Goal: Transaction & Acquisition: Purchase product/service

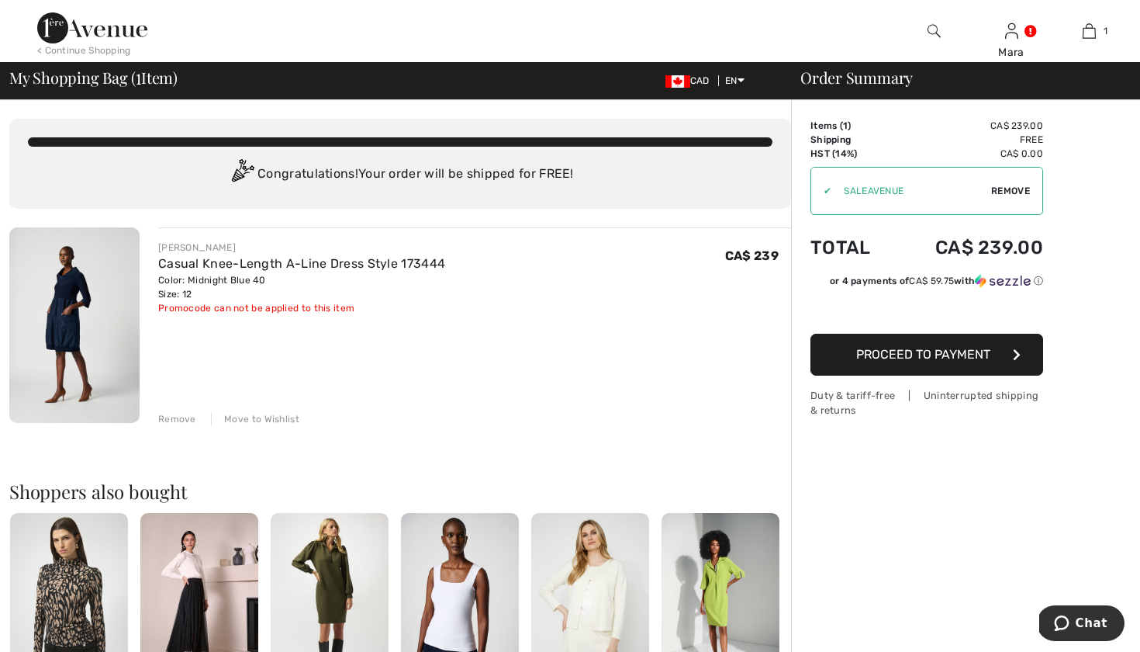
click at [880, 354] on span "Proceed to Payment" at bounding box center [923, 354] width 134 height 15
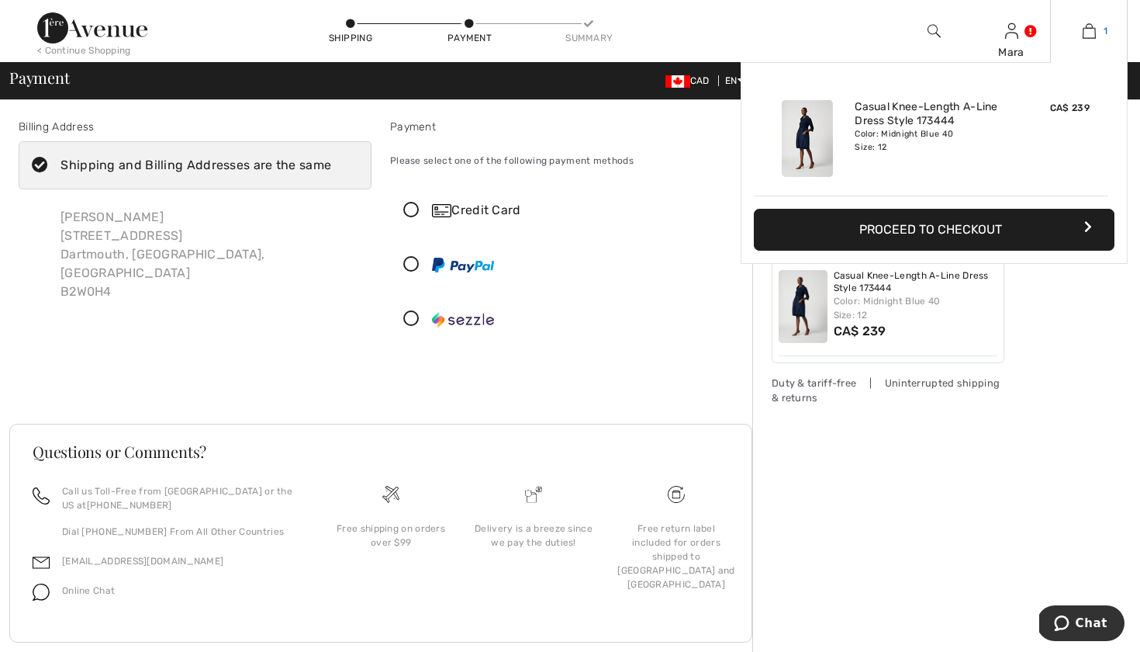
click at [1091, 29] on img at bounding box center [1089, 31] width 13 height 19
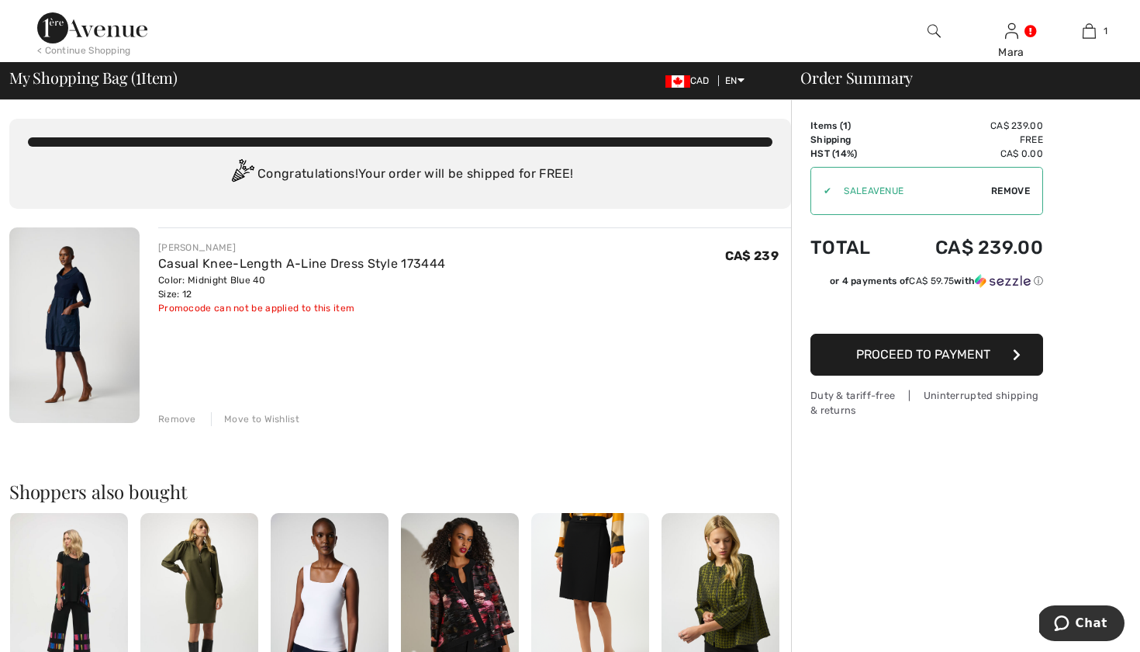
click at [1011, 191] on span "Remove" at bounding box center [1010, 191] width 39 height 14
click at [856, 192] on input "TEXT" at bounding box center [905, 191] width 188 height 47
type input "GC005062974"
click at [1011, 192] on span "Apply" at bounding box center [1015, 191] width 31 height 14
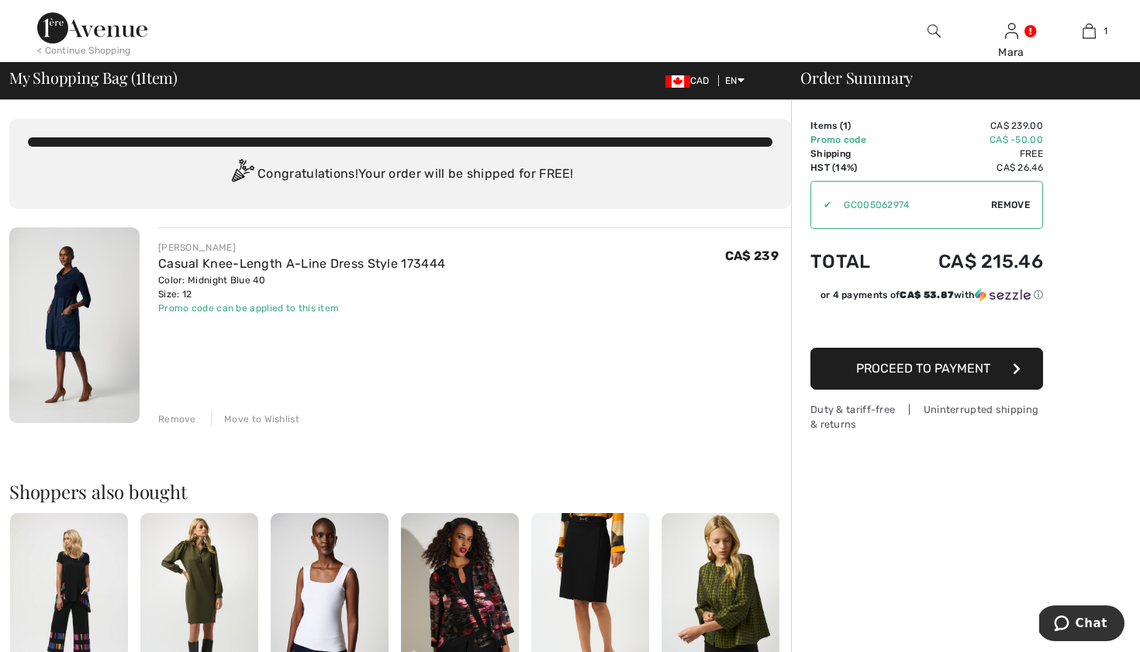
click at [957, 377] on button "Proceed to Payment" at bounding box center [927, 369] width 233 height 42
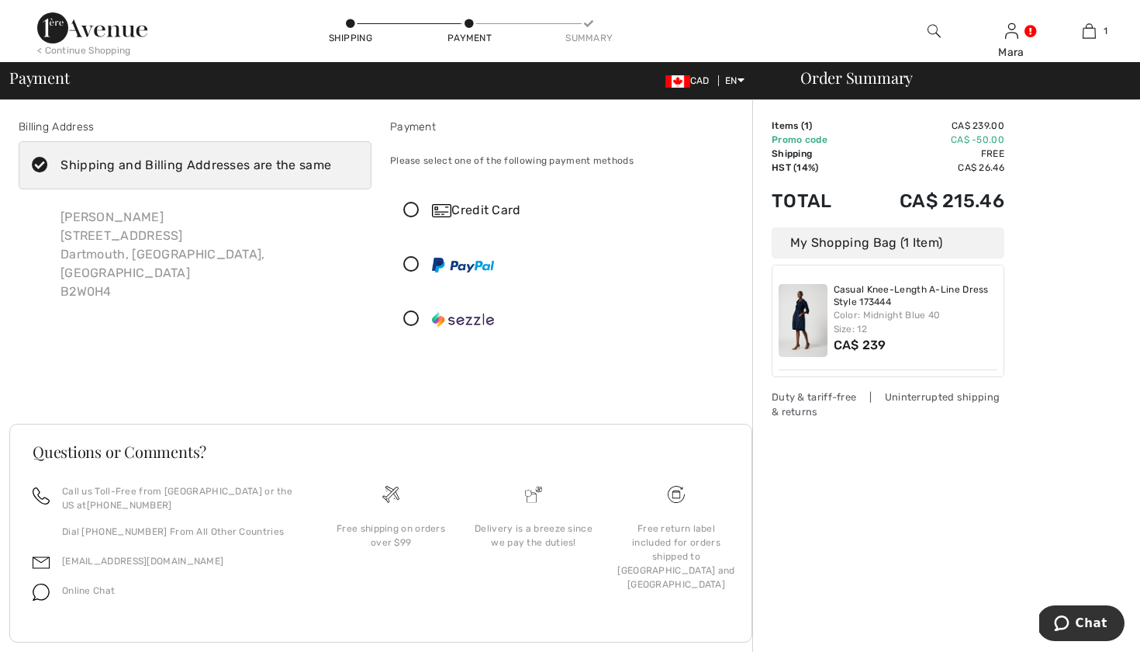
click at [412, 205] on icon at bounding box center [411, 210] width 41 height 16
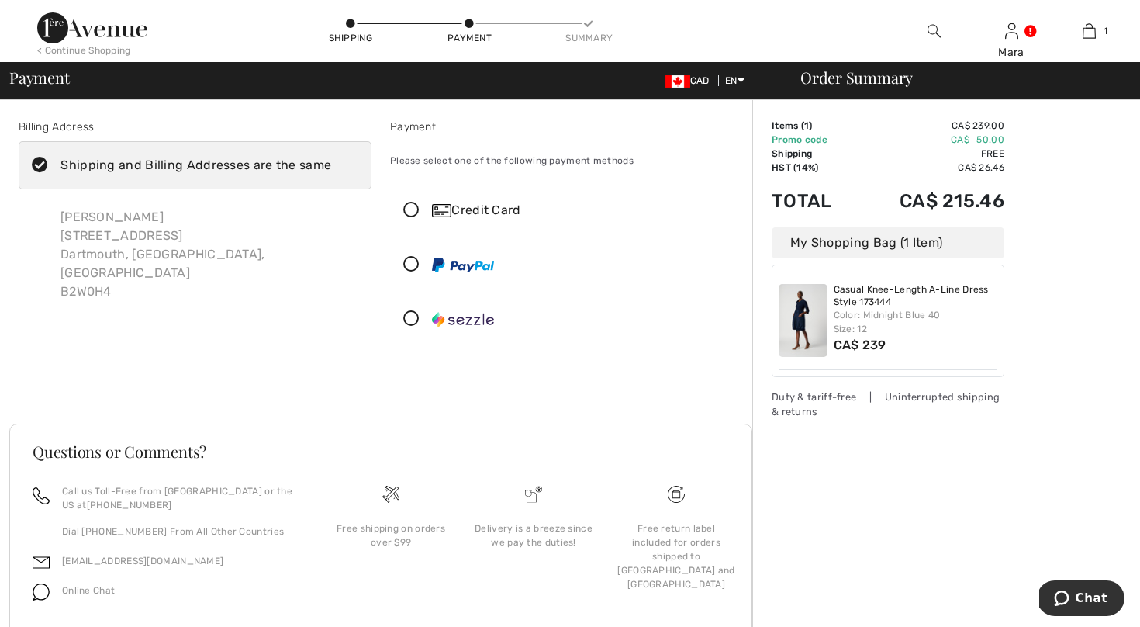
click at [408, 207] on icon at bounding box center [411, 210] width 41 height 16
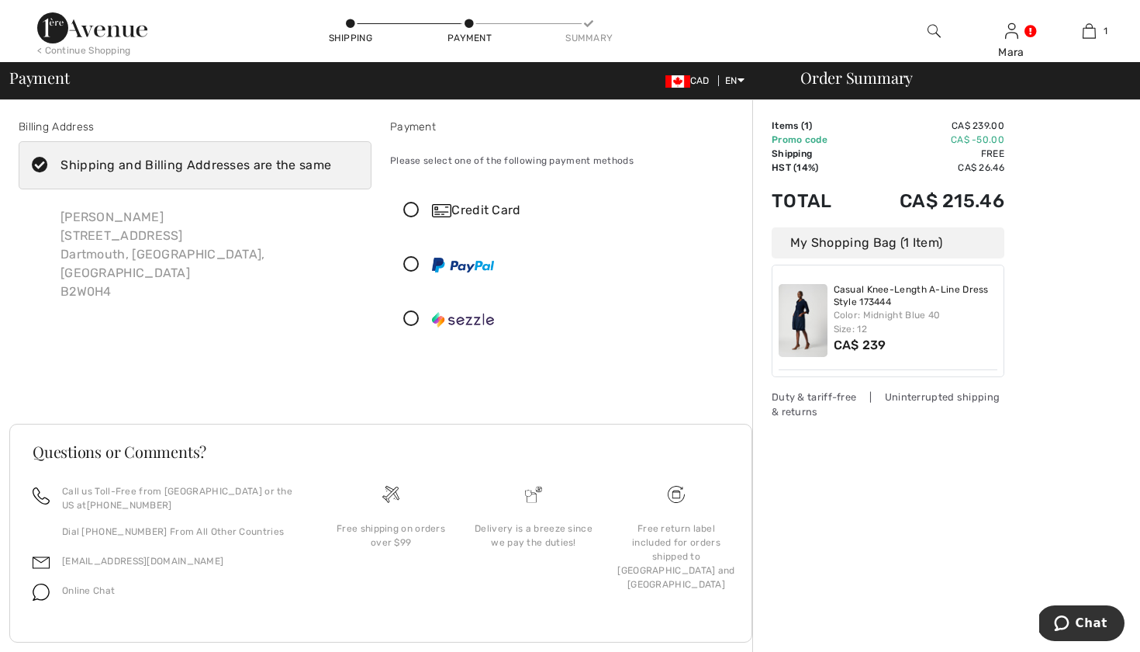
click at [410, 208] on icon at bounding box center [411, 210] width 41 height 16
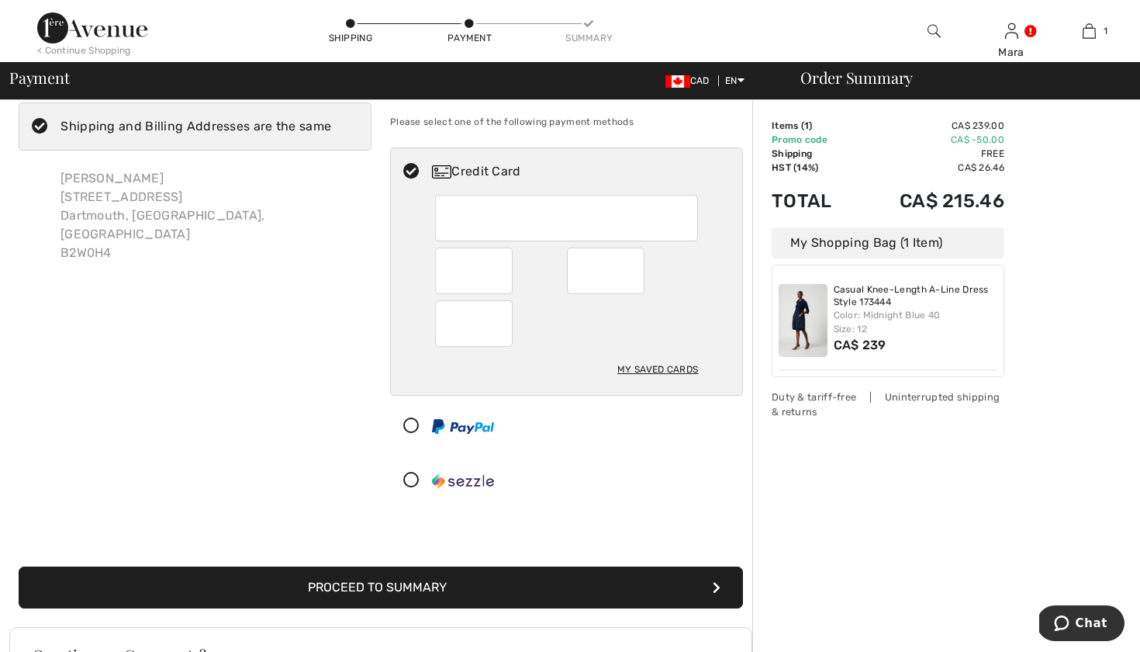
scroll to position [58, 0]
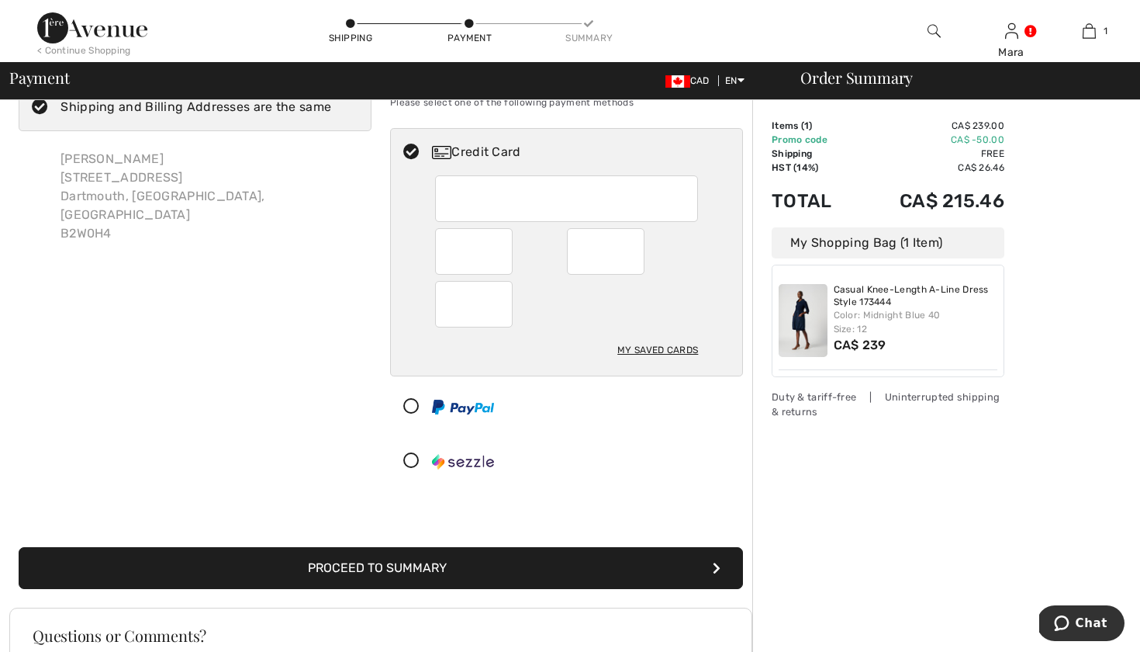
click at [471, 569] on button "Proceed to Summary" at bounding box center [381, 568] width 725 height 42
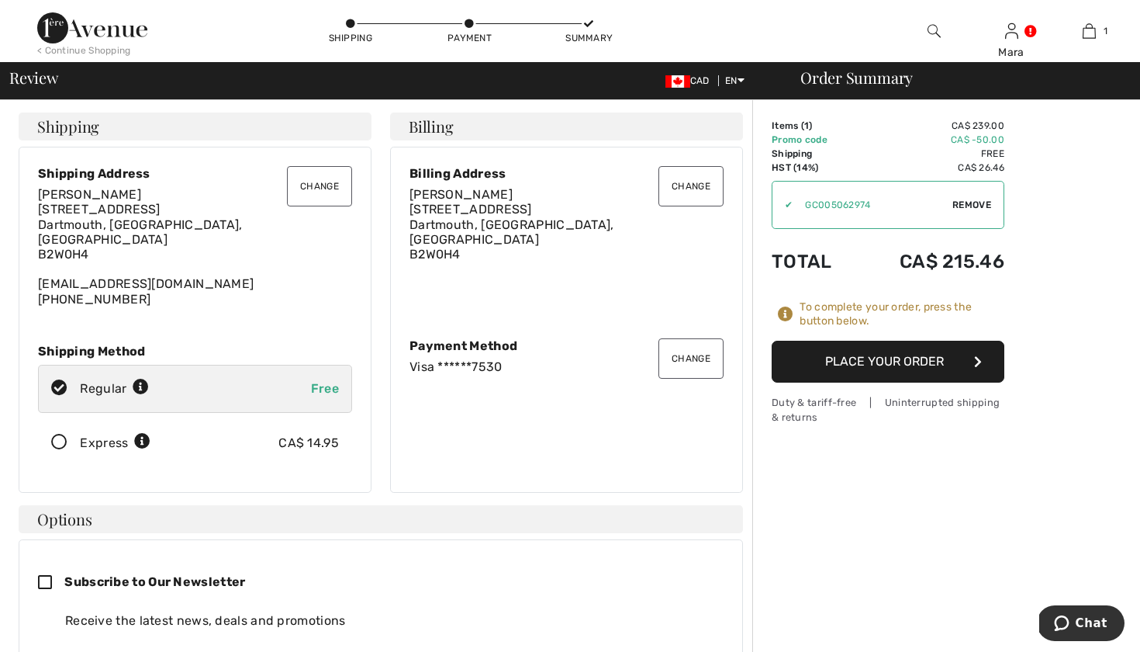
click at [873, 363] on button "Place Your Order" at bounding box center [888, 362] width 233 height 42
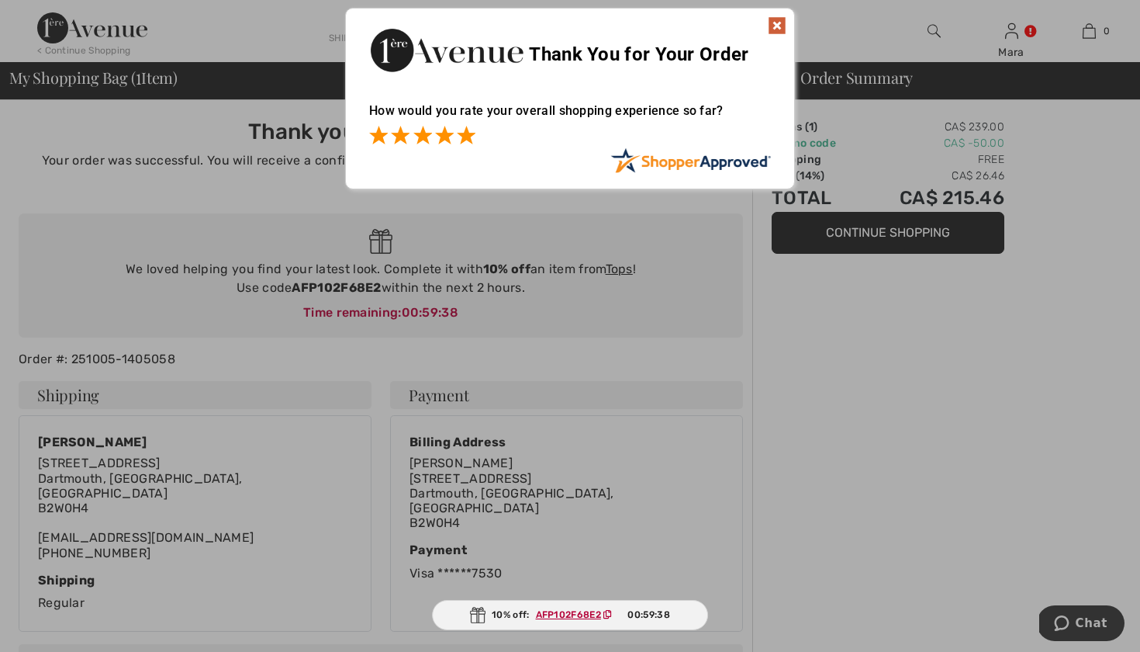
click at [476, 137] on span at bounding box center [466, 135] width 19 height 19
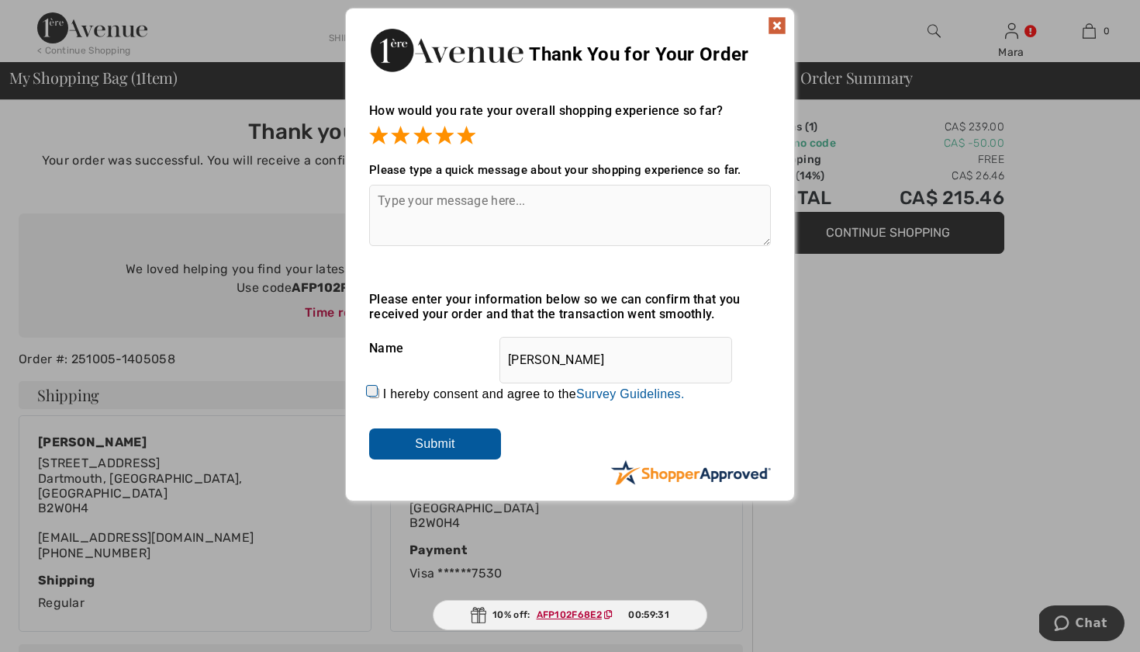
click at [780, 25] on img at bounding box center [777, 25] width 19 height 19
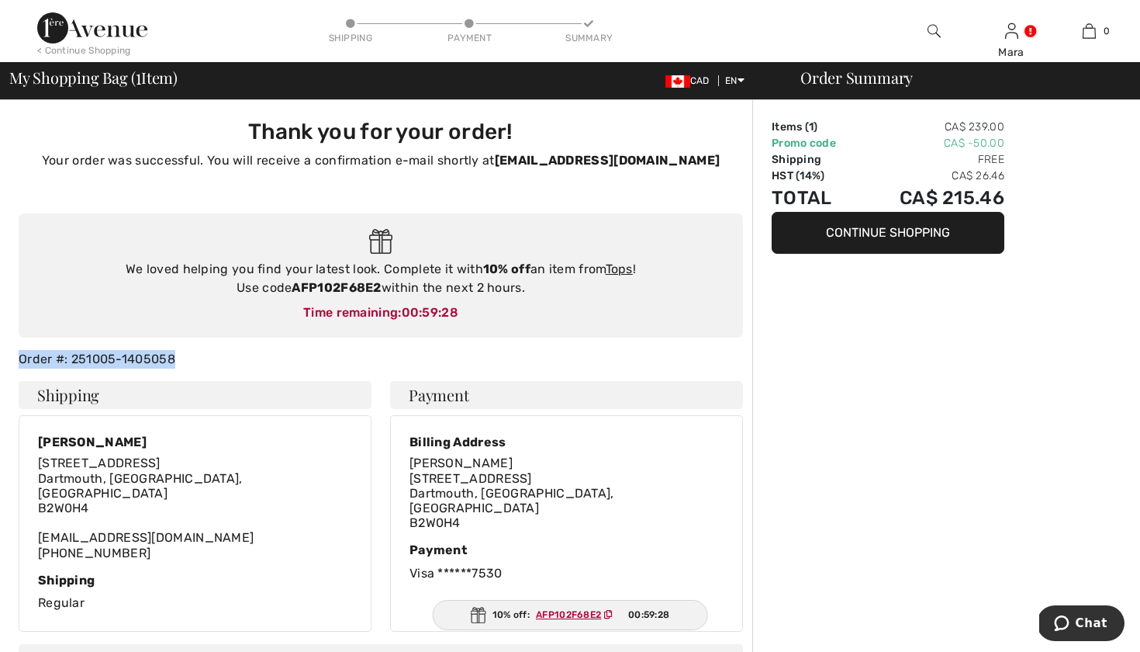
drag, startPoint x: 20, startPoint y: 356, endPoint x: 183, endPoint y: 357, distance: 162.9
click at [183, 357] on div "Order #: 251005-1405058" at bounding box center [380, 359] width 743 height 19
copy div "Order #: 251005-1405058"
